Goal: Task Accomplishment & Management: Use online tool/utility

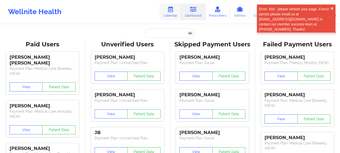
click at [170, 12] on icon at bounding box center [170, 10] width 7 height 6
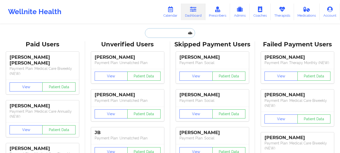
click at [168, 31] on input "text" at bounding box center [170, 33] width 50 height 10
click at [171, 16] on link "Calendar" at bounding box center [171, 12] width 22 height 17
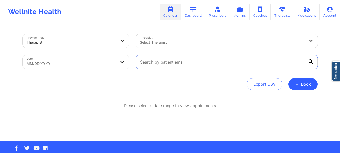
click at [167, 63] on input "text" at bounding box center [227, 62] width 182 height 14
paste input "rakurang42@gmail.com"
type input "rakurang42@gmail.com"
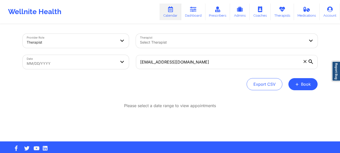
click at [81, 57] on body "Wellnite Health Calendar Dashboard Prescribers Admins Coaches Therapists Medica…" at bounding box center [170, 76] width 340 height 153
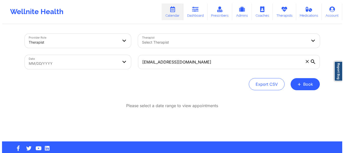
select select "2025-8"
select select "2025-9"
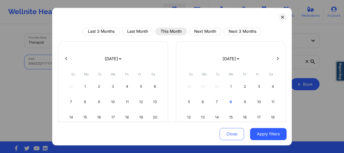
click at [172, 31] on button "This Month" at bounding box center [170, 31] width 31 height 8
select select "2025-9"
select select "2025-10"
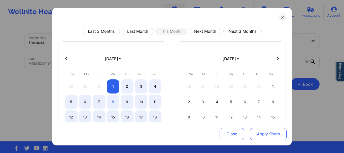
click at [259, 132] on button "Apply filters" at bounding box center [268, 134] width 37 height 12
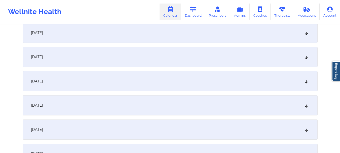
scroll to position [208, 0]
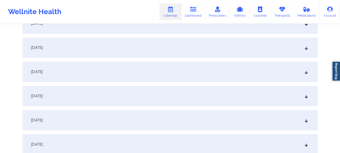
click at [307, 72] on icon at bounding box center [306, 72] width 4 height 4
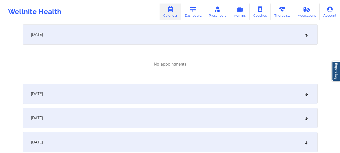
scroll to position [0, 0]
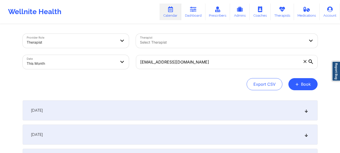
click at [303, 62] on span at bounding box center [305, 61] width 5 height 5
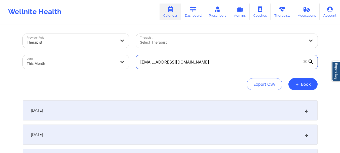
click at [303, 62] on input "rakurang42@gmail.com" at bounding box center [227, 62] width 182 height 14
paste input "anunez1188@gmail.com"
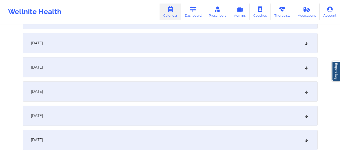
scroll to position [358, 0]
type input "anunez1188@gmail.com"
click at [248, 62] on div "October 14, 2025" at bounding box center [170, 66] width 295 height 20
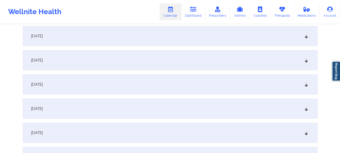
click at [302, 87] on div "October 8, 2025" at bounding box center [170, 84] width 295 height 20
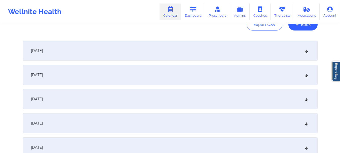
scroll to position [0, 0]
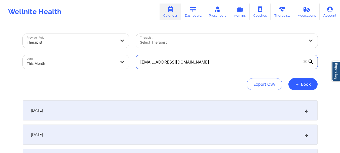
click at [198, 65] on input "anunez1188@gmail.com" at bounding box center [227, 62] width 182 height 14
paste input "ciaraquick86@gmail.com"
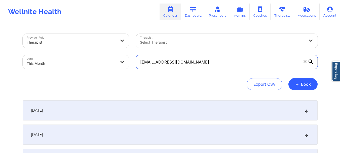
type input "ciaraquick86@gmail.com"
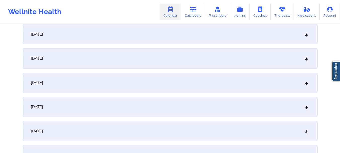
scroll to position [195, 0]
click at [302, 38] on div "October 6, 2025" at bounding box center [170, 36] width 295 height 20
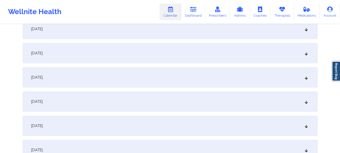
scroll to position [321, 0]
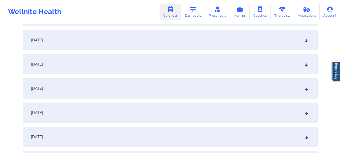
click at [264, 38] on div "October 9, 2025" at bounding box center [170, 40] width 295 height 20
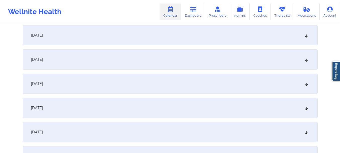
click at [262, 85] on div "October 13, 2025" at bounding box center [170, 84] width 295 height 20
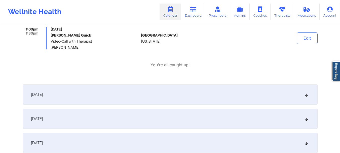
scroll to position [505, 0]
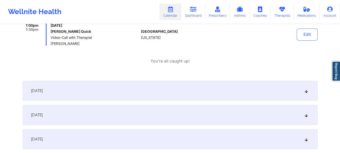
click at [216, 138] on div "October 16, 2025" at bounding box center [170, 139] width 295 height 20
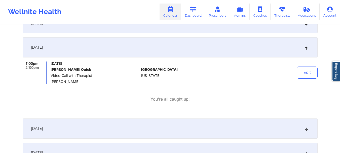
scroll to position [595, 0]
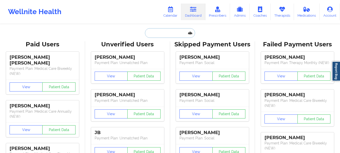
click at [159, 29] on input "text" at bounding box center [170, 33] width 50 height 10
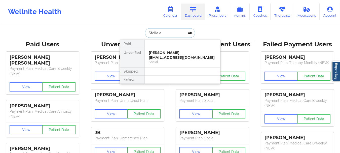
type input "Stella ak"
click at [161, 57] on div "Stella Akurang - rakurang42@gmail.com" at bounding box center [182, 54] width 67 height 9
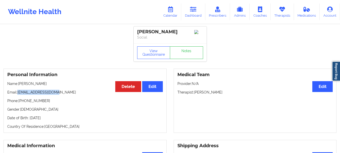
drag, startPoint x: 56, startPoint y: 93, endPoint x: 18, endPoint y: 94, distance: 37.8
click at [18, 94] on p "Email: rakurang42@gmail.com" at bounding box center [85, 92] width 156 height 5
copy p "rakurang42@gmail.com"
drag, startPoint x: 46, startPoint y: 101, endPoint x: 23, endPoint y: 101, distance: 22.9
click at [23, 101] on p "Phone: +16783601678" at bounding box center [85, 100] width 156 height 5
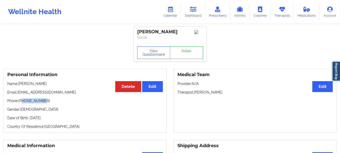
click at [25, 102] on p "Phone: +16783601678" at bounding box center [85, 100] width 156 height 5
drag, startPoint x: 25, startPoint y: 102, endPoint x: 65, endPoint y: 103, distance: 39.3
click at [65, 103] on p "Phone: +16783601678" at bounding box center [85, 100] width 156 height 5
copy p "6783601678"
click at [193, 6] on link "Dashboard" at bounding box center [193, 12] width 24 height 17
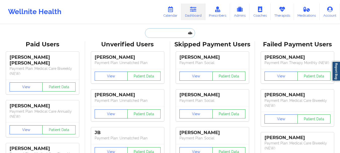
click at [172, 31] on input "text" at bounding box center [170, 33] width 50 height 10
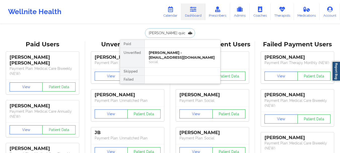
type input "Ciara quick"
click at [159, 65] on div "Ciara Quick - ciaraquick86@gmail.com Social" at bounding box center [183, 57] width 76 height 19
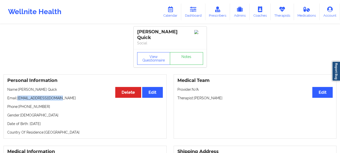
drag, startPoint x: 60, startPoint y: 93, endPoint x: 19, endPoint y: 94, distance: 41.1
click at [19, 95] on p "Email: ciaraquick86@gmail.com" at bounding box center [85, 97] width 156 height 5
copy p "ciaraquick86@gmail.com"
drag, startPoint x: 43, startPoint y: 103, endPoint x: 22, endPoint y: 103, distance: 20.4
click at [22, 104] on p "Phone: +16198856961" at bounding box center [85, 106] width 156 height 5
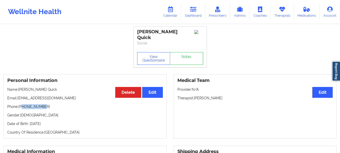
copy p "6198856961"
